Goal: Task Accomplishment & Management: Complete application form

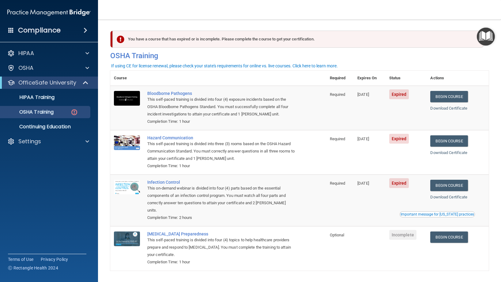
scroll to position [0, 0]
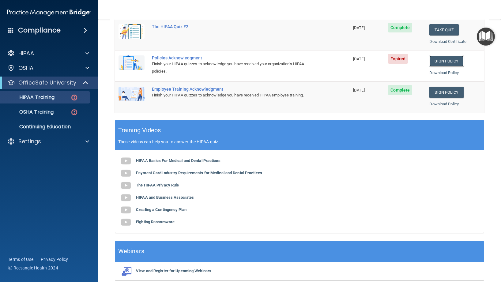
scroll to position [69, 0]
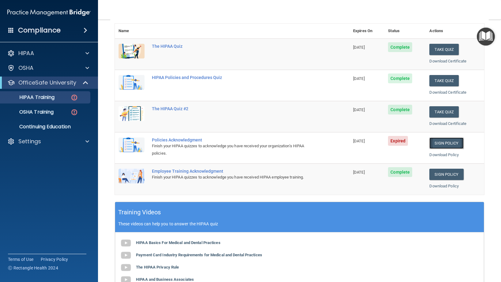
click at [448, 145] on link "Sign Policy" at bounding box center [446, 142] width 34 height 11
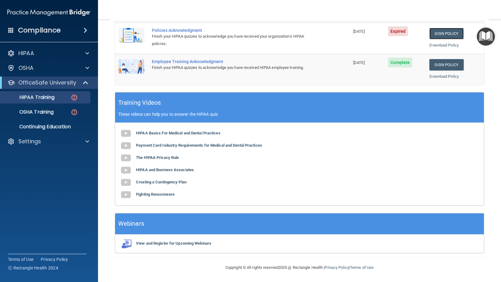
scroll to position [0, 0]
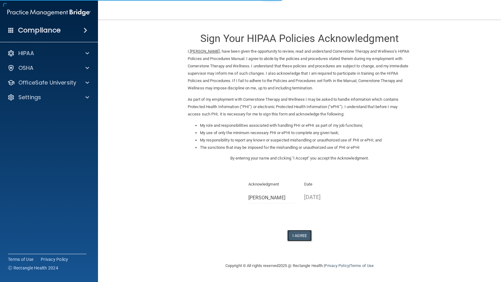
click at [291, 236] on button "I Agree" at bounding box center [299, 235] width 24 height 11
